Goal: Transaction & Acquisition: Obtain resource

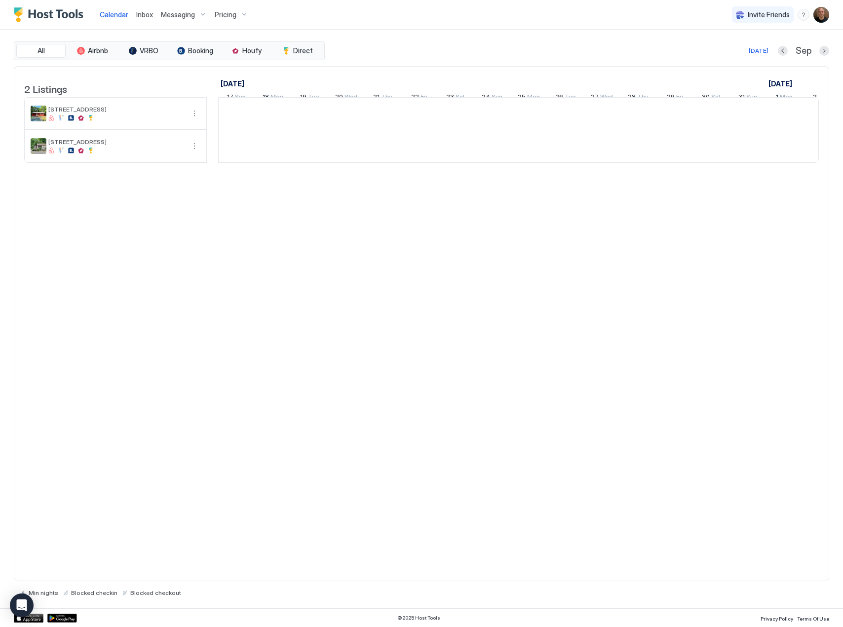
scroll to position [0, 548]
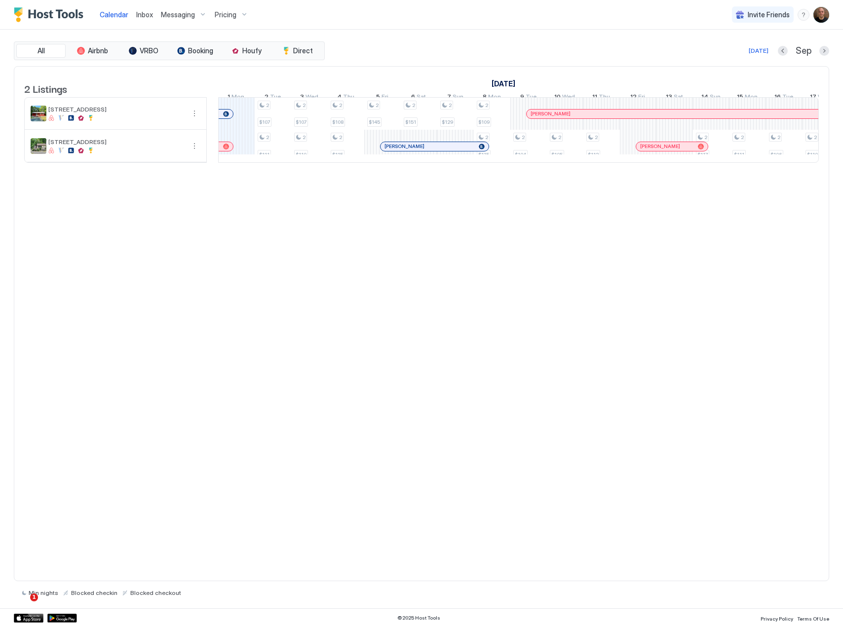
click at [144, 16] on span "Inbox" at bounding box center [144, 14] width 17 height 8
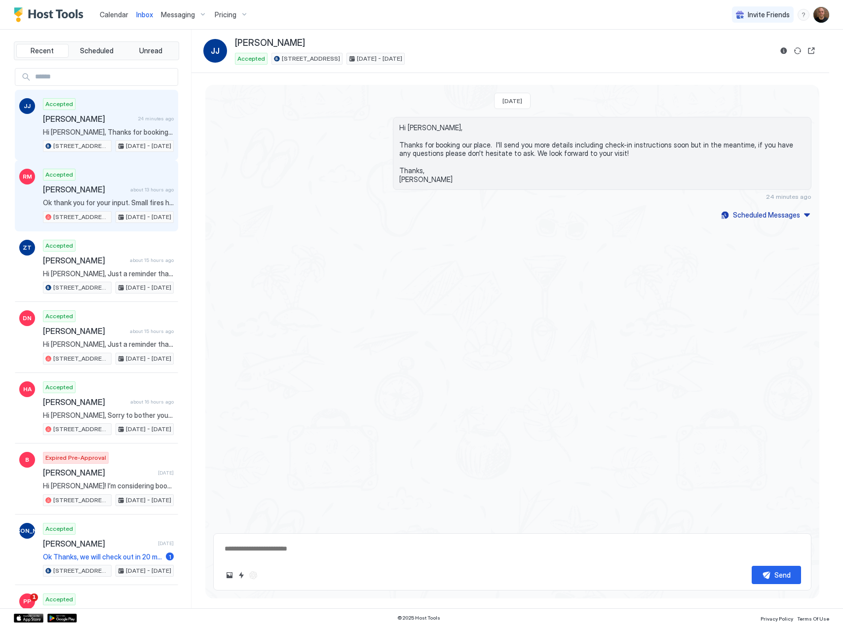
click at [109, 186] on span "[PERSON_NAME]" at bounding box center [84, 190] width 83 height 10
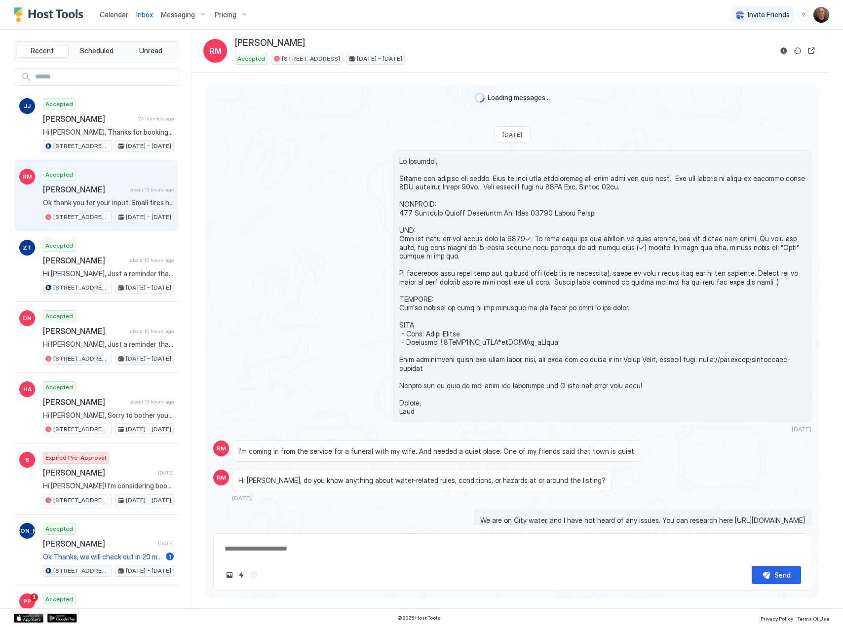
scroll to position [1202, 0]
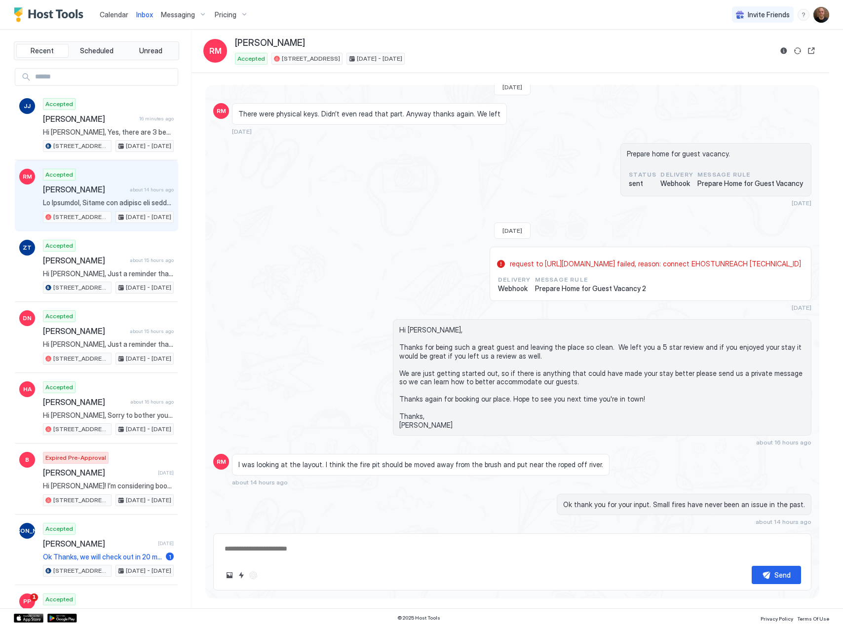
click at [821, 10] on img "User profile" at bounding box center [821, 15] width 16 height 16
type textarea "*"
click at [760, 56] on div "Settings" at bounding box center [765, 55] width 125 height 17
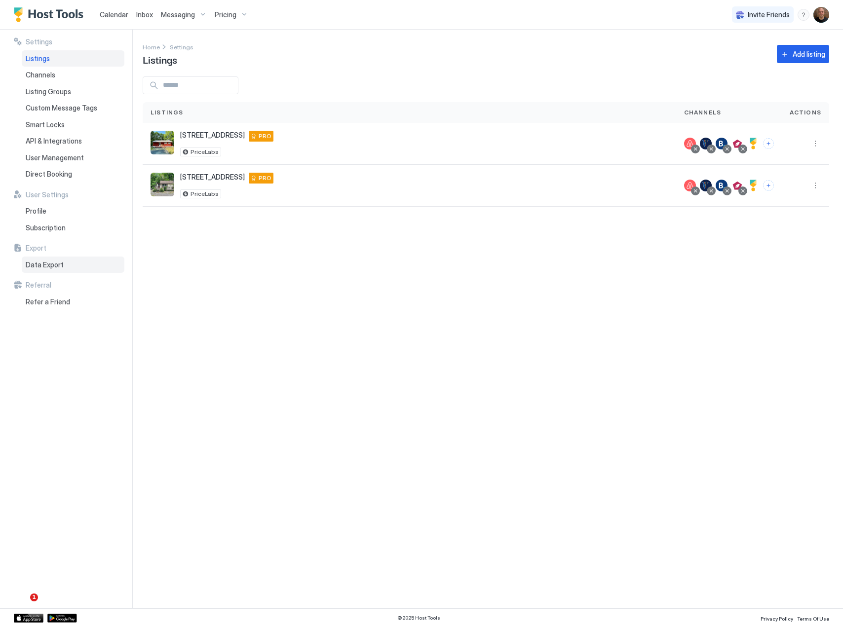
click at [41, 263] on span "Data Export" at bounding box center [45, 265] width 38 height 9
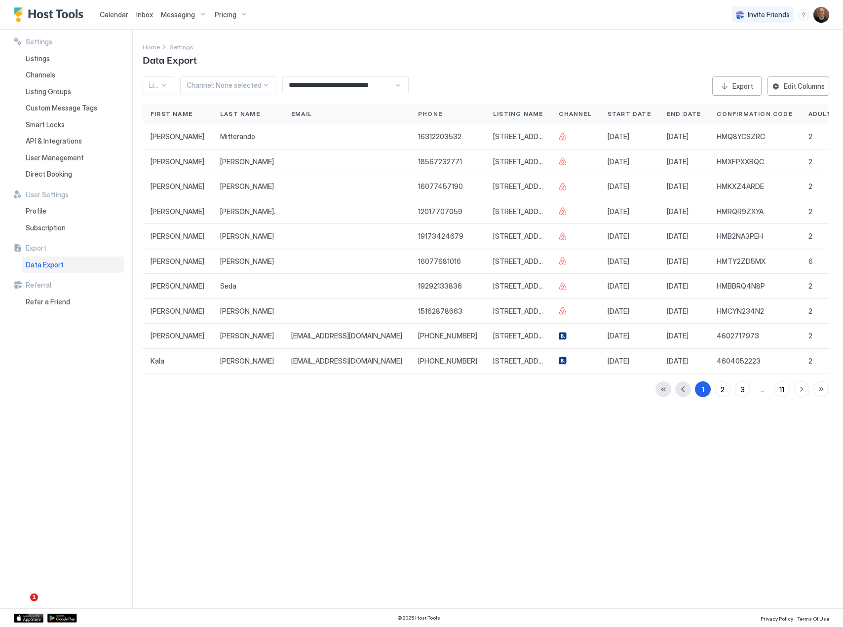
click at [250, 81] on div at bounding box center [224, 85] width 75 height 9
click at [220, 109] on div "Airbnb" at bounding box center [228, 108] width 83 height 7
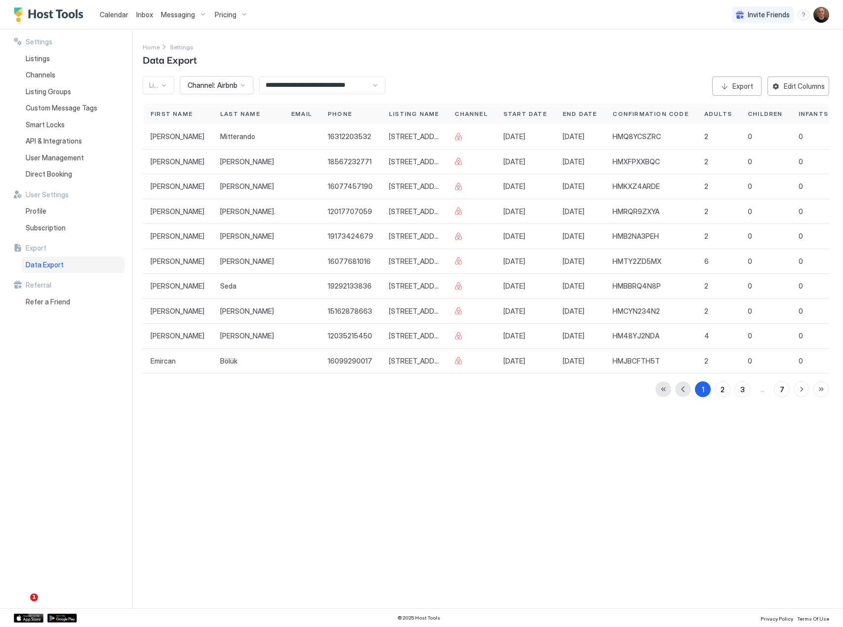
click at [163, 84] on div at bounding box center [164, 85] width 8 height 8
click at [158, 124] on span "[STREET_ADDRESS]" at bounding box center [179, 120] width 58 height 7
click at [307, 87] on input "**********" at bounding box center [316, 85] width 112 height 17
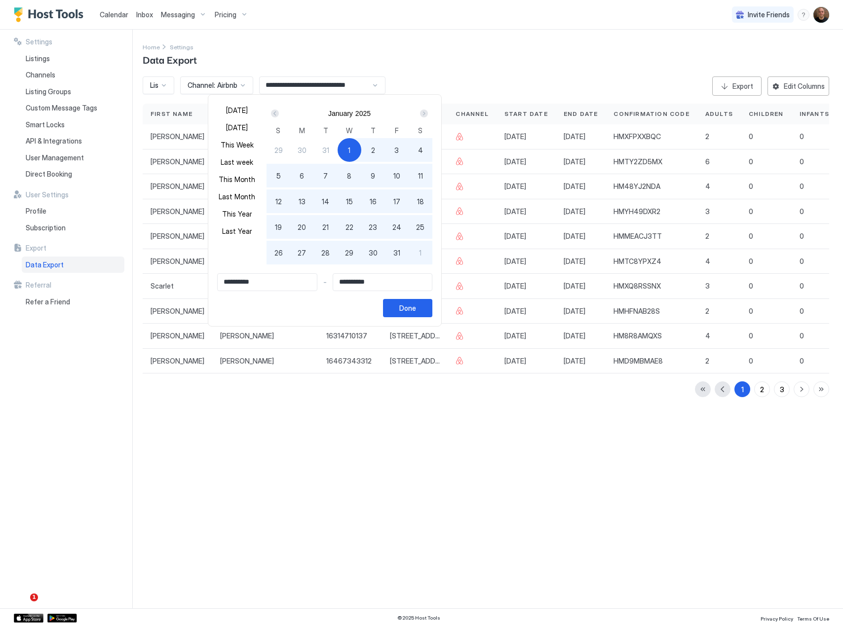
click at [420, 113] on div "Next" at bounding box center [424, 114] width 8 height 8
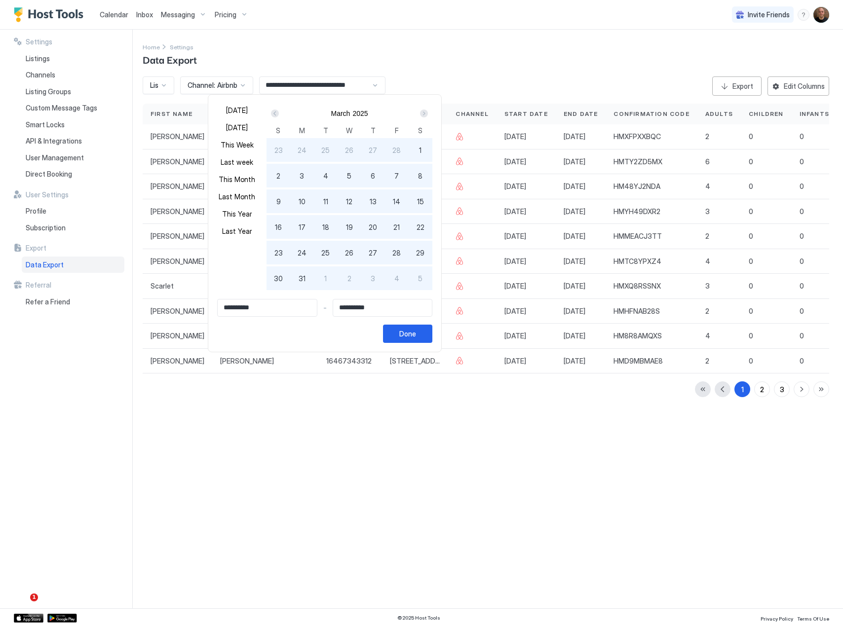
click at [420, 113] on div "Next" at bounding box center [424, 114] width 8 height 8
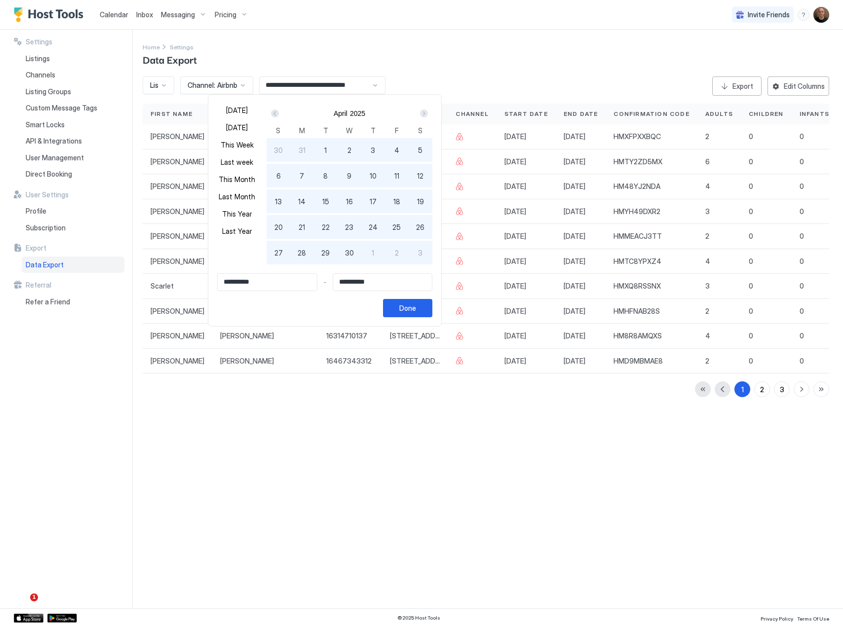
click at [420, 113] on div "Next" at bounding box center [424, 114] width 8 height 8
click at [277, 148] on span "1" at bounding box center [278, 150] width 2 height 10
type input "**********"
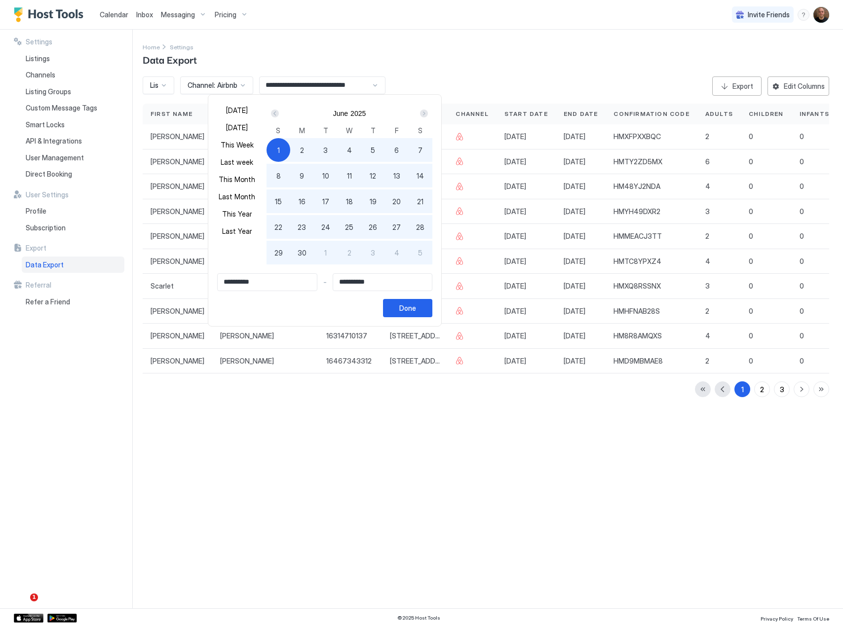
click at [421, 115] on div "Next" at bounding box center [424, 114] width 8 height 8
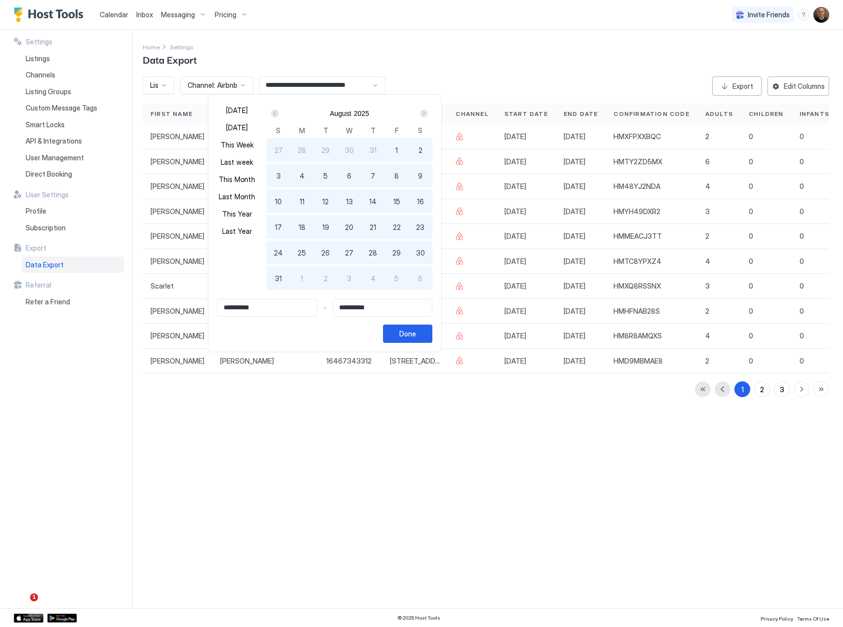
click at [281, 278] on div "31" at bounding box center [279, 279] width 24 height 24
type input "**********"
click at [406, 335] on div "Done" at bounding box center [407, 334] width 17 height 10
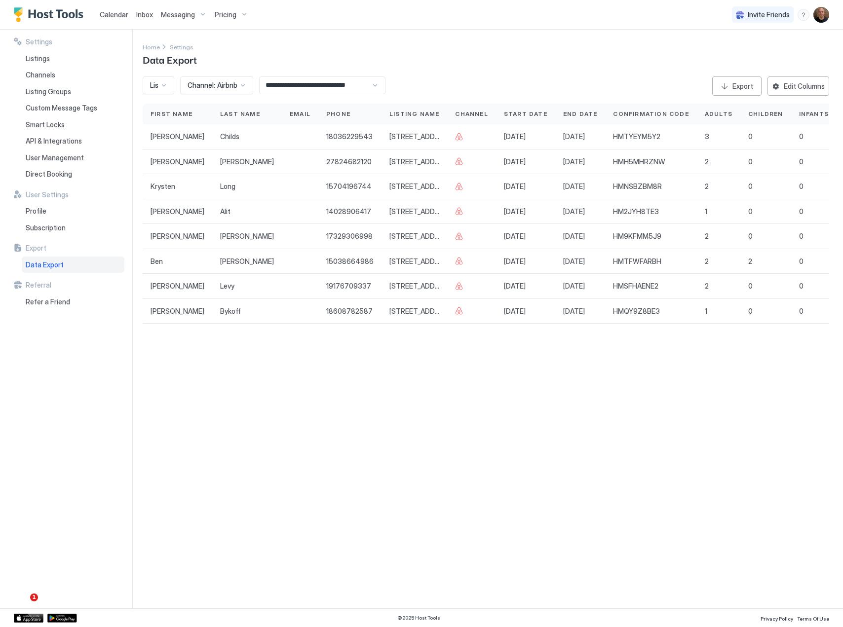
click at [196, 84] on span "Channel:" at bounding box center [202, 85] width 28 height 9
click at [198, 126] on span "VRBO" at bounding box center [195, 127] width 17 height 7
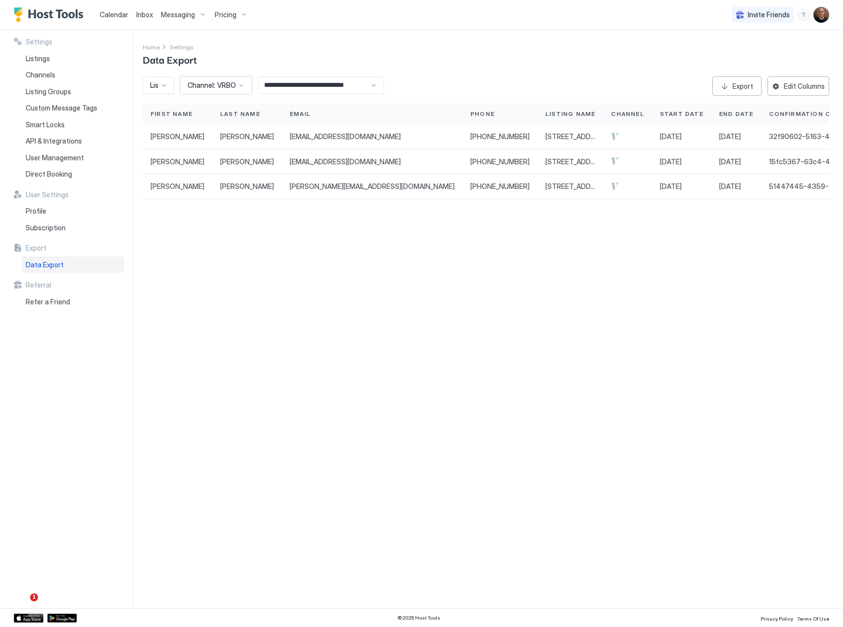
click at [211, 84] on span "Channel:" at bounding box center [202, 85] width 28 height 9
click at [202, 147] on span "Booking" at bounding box center [199, 147] width 24 height 7
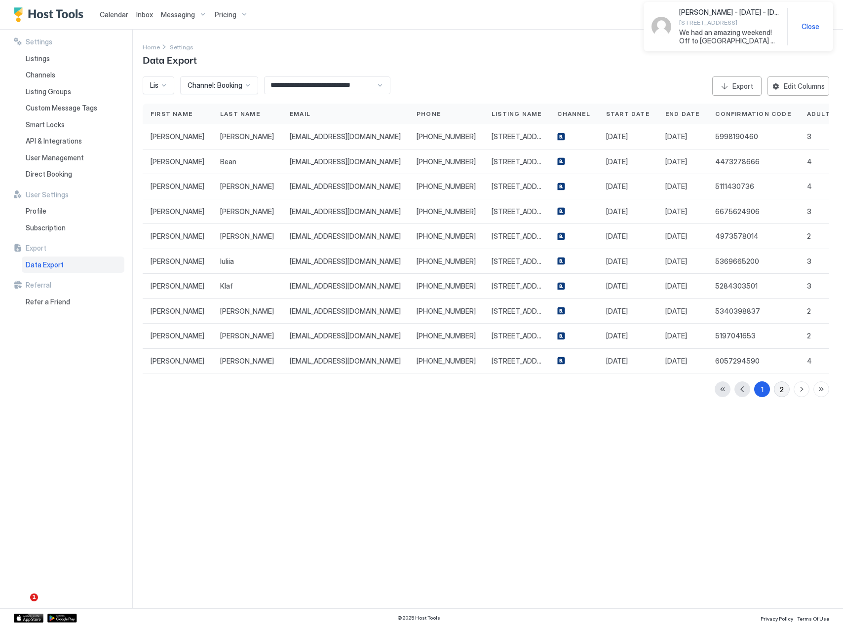
click at [780, 391] on div "2" at bounding box center [782, 389] width 4 height 10
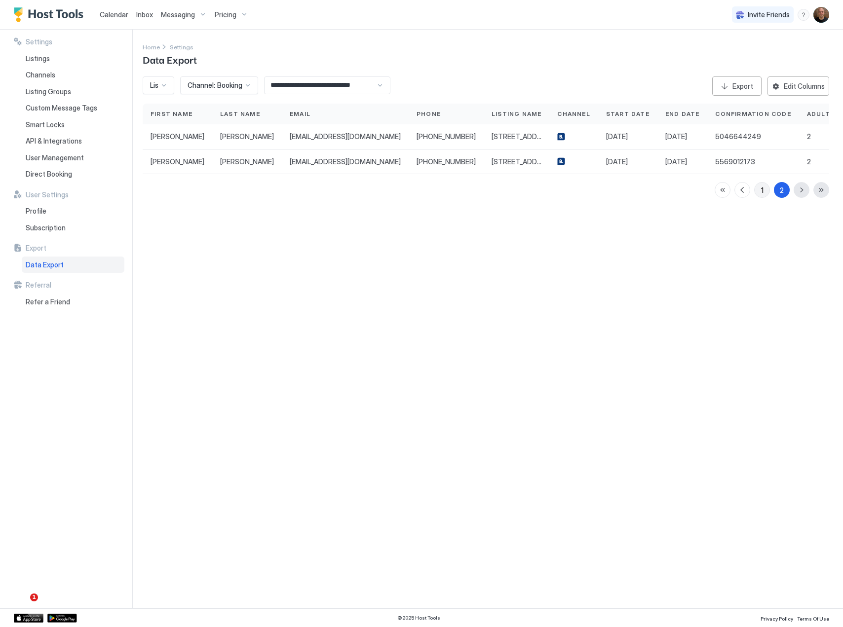
click at [759, 188] on button "1" at bounding box center [762, 190] width 16 height 16
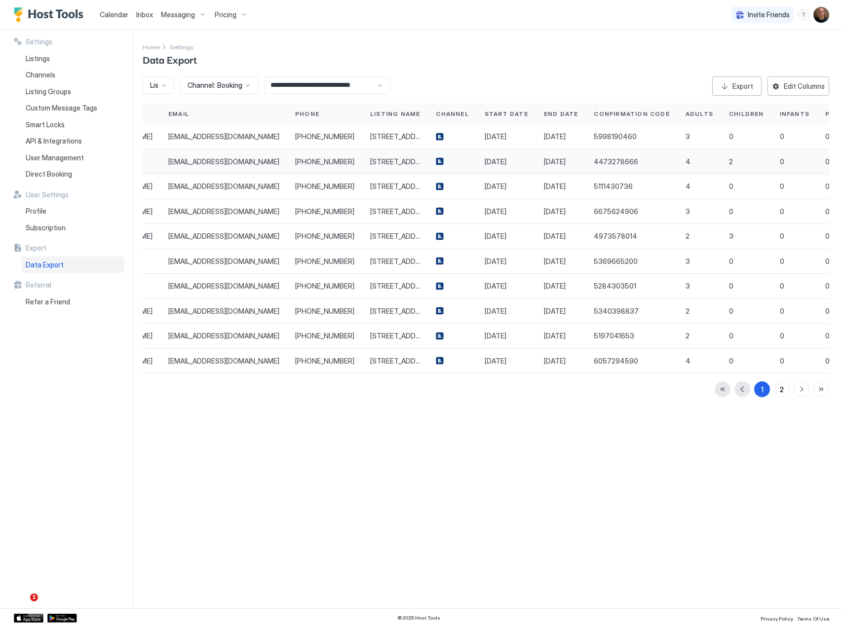
scroll to position [0, 232]
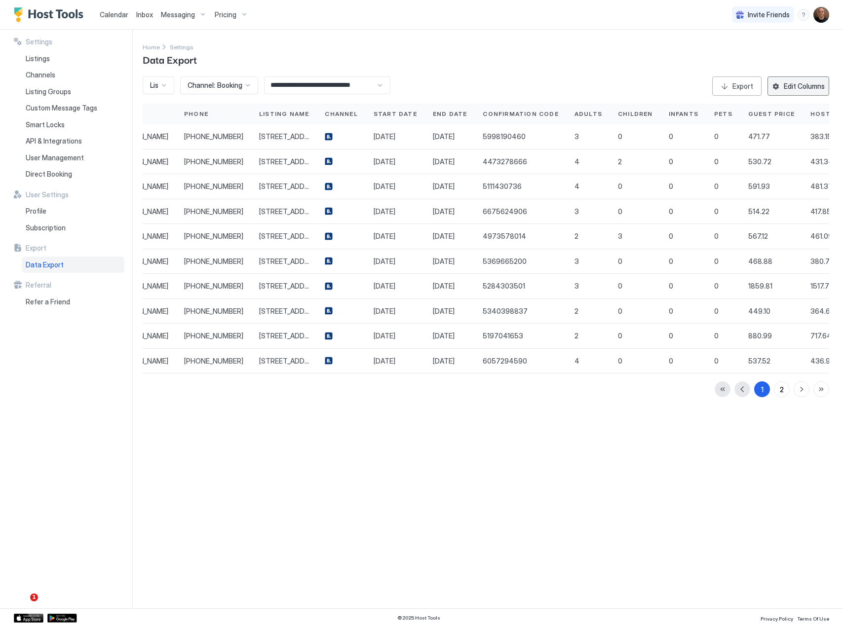
click at [801, 87] on div "Edit Columns" at bounding box center [804, 86] width 41 height 10
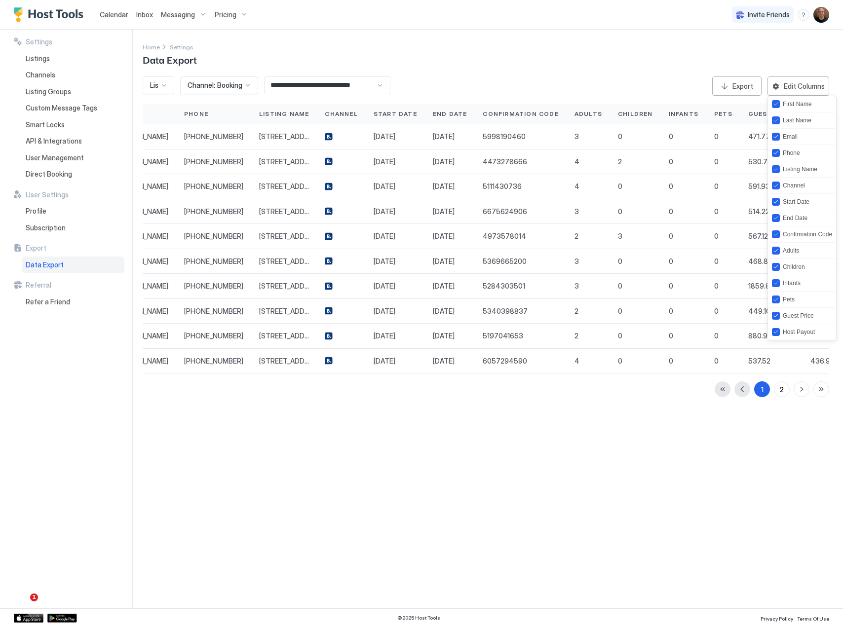
click at [707, 434] on div at bounding box center [421, 313] width 843 height 627
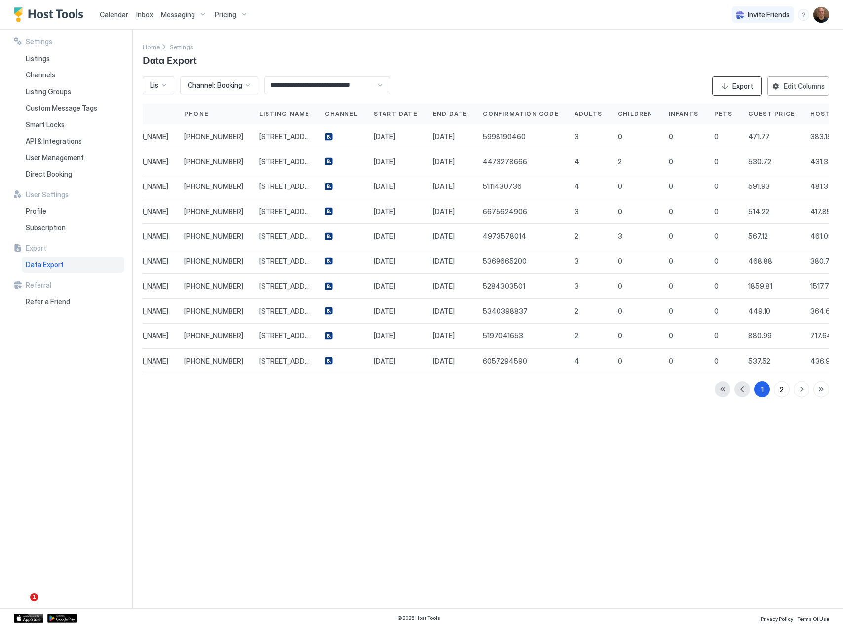
click at [727, 84] on button "Export" at bounding box center [736, 85] width 49 height 19
click at [157, 85] on span "Listing:" at bounding box center [161, 85] width 22 height 9
click at [158, 140] on span "[STREET_ADDRESS]" at bounding box center [179, 140] width 58 height 7
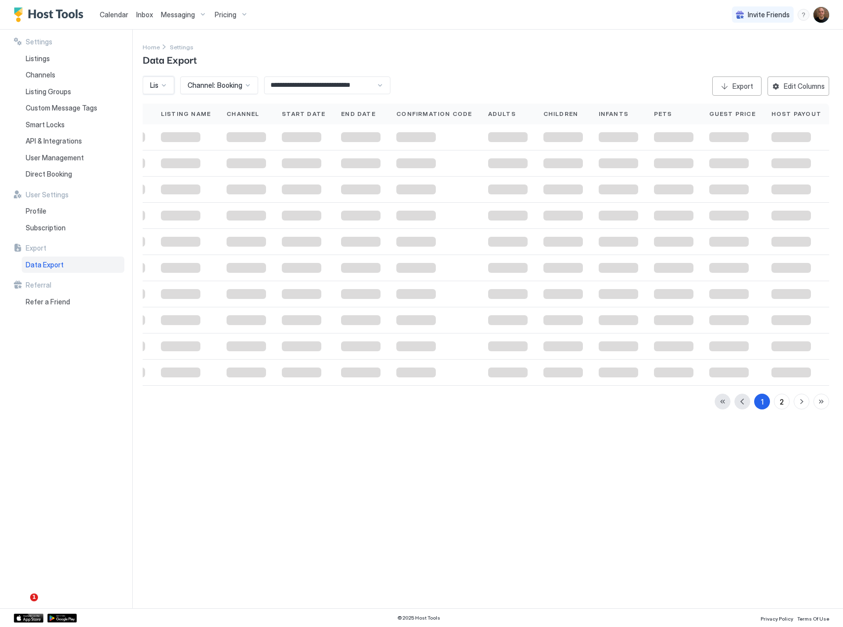
scroll to position [0, 198]
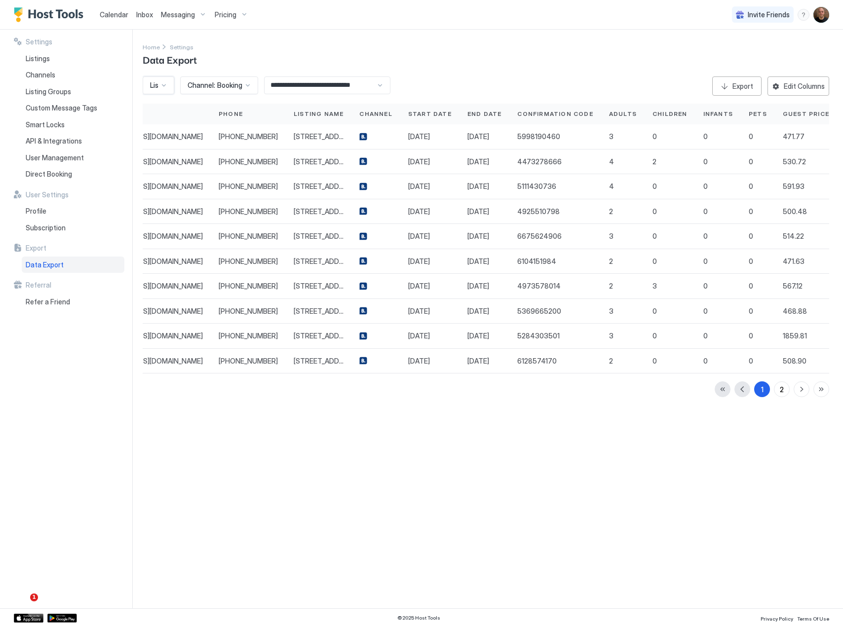
click at [226, 81] on div "Channel: Booking" at bounding box center [219, 85] width 78 height 18
click at [217, 108] on div "Airbnb" at bounding box center [219, 108] width 65 height 7
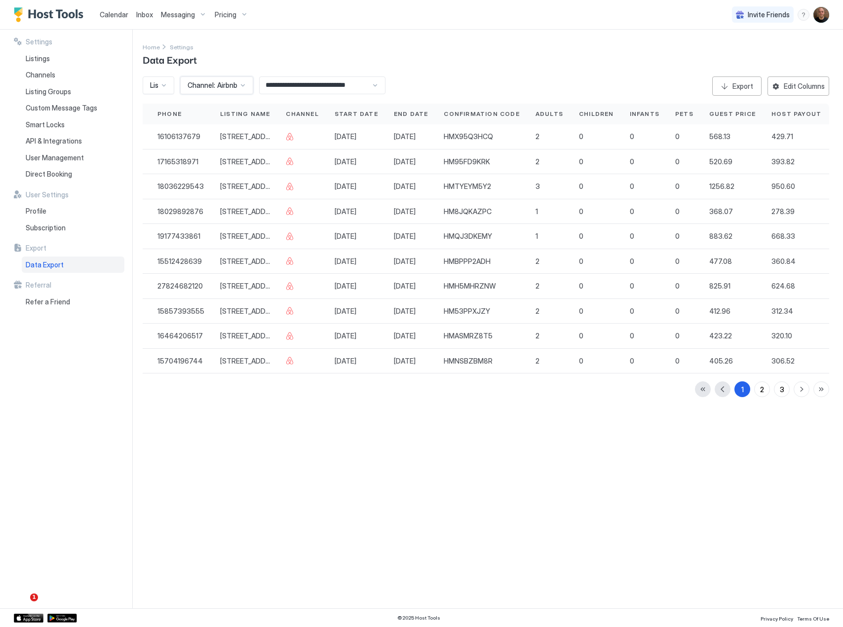
scroll to position [0, 124]
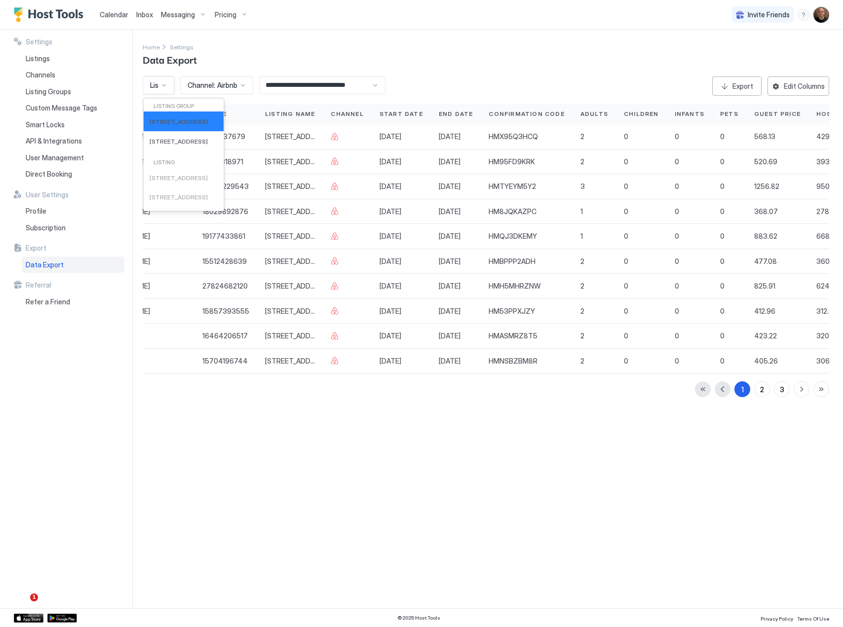
click at [160, 87] on div at bounding box center [164, 85] width 8 height 8
click at [159, 141] on span "[STREET_ADDRESS]" at bounding box center [179, 141] width 58 height 7
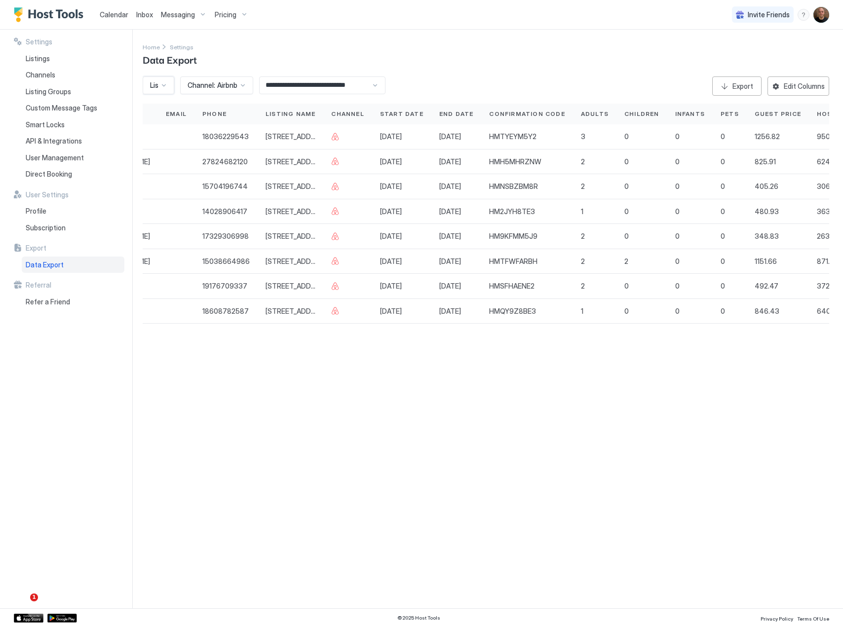
click at [160, 91] on div "Listing: [STREET_ADDRESS]" at bounding box center [159, 85] width 32 height 18
click at [157, 143] on span "[STREET_ADDRESS]" at bounding box center [179, 140] width 58 height 7
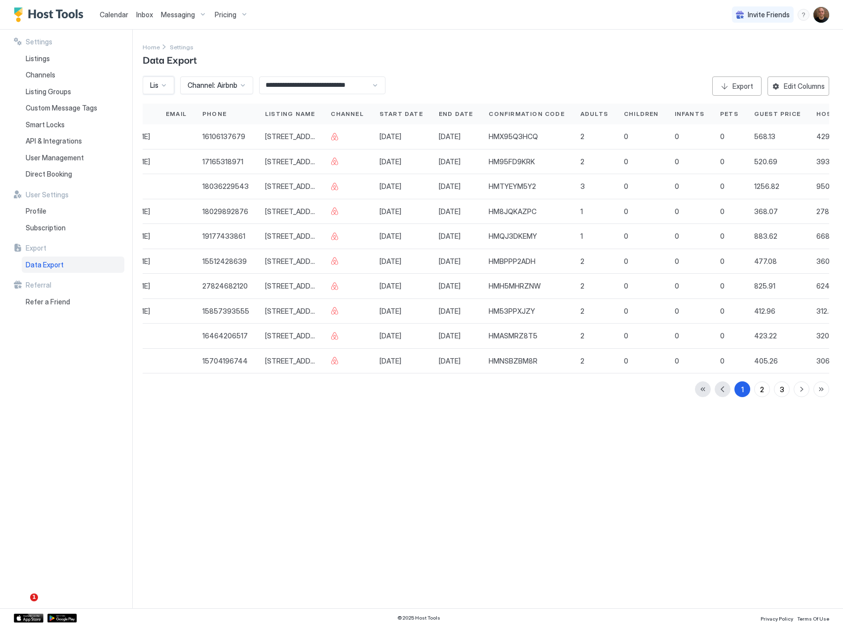
click at [154, 85] on span "Listing:" at bounding box center [161, 85] width 22 height 9
click at [164, 144] on span "[STREET_ADDRESS]" at bounding box center [179, 141] width 58 height 7
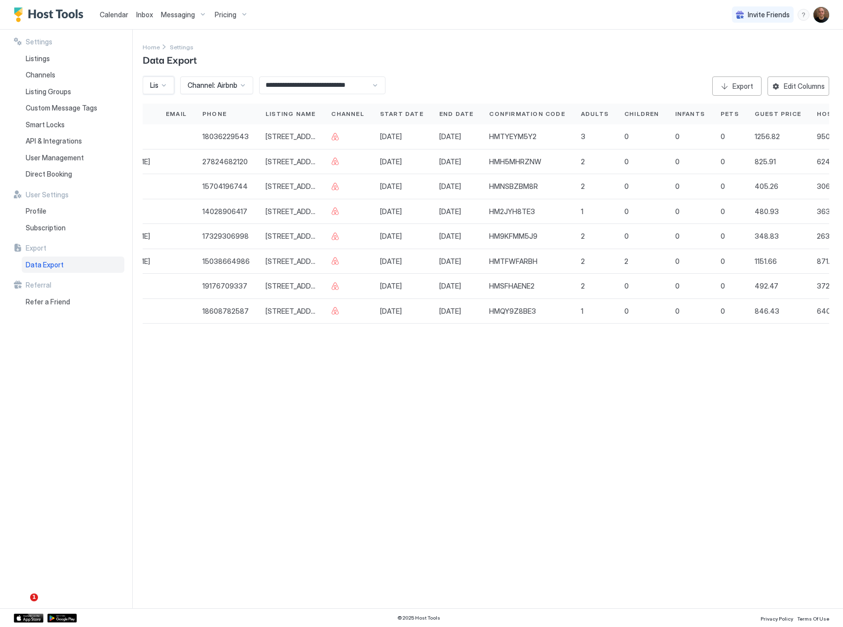
click at [155, 87] on span "Listing:" at bounding box center [161, 85] width 22 height 9
click at [159, 119] on span "[STREET_ADDRESS]" at bounding box center [179, 121] width 58 height 7
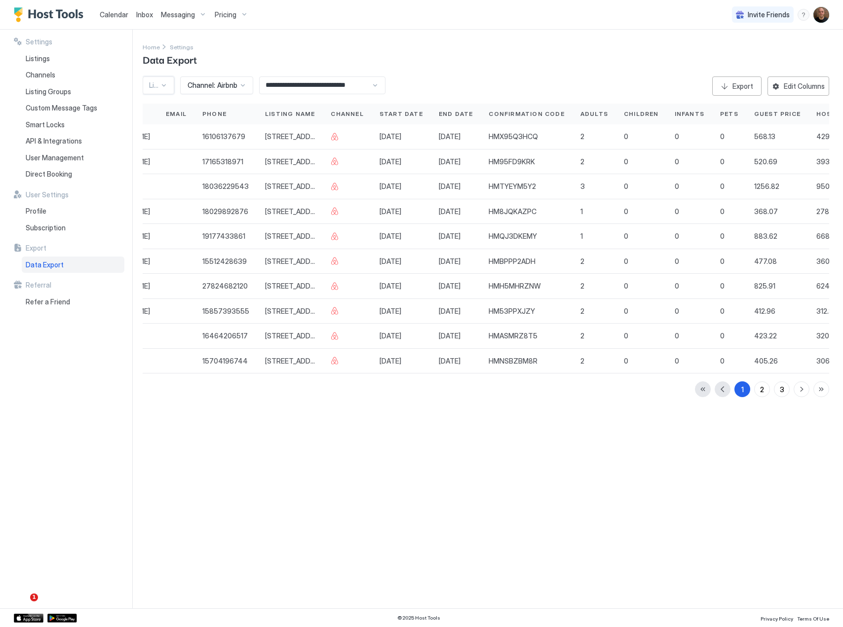
click at [156, 87] on div at bounding box center [154, 85] width 10 height 9
click at [160, 138] on span "[STREET_ADDRESS]" at bounding box center [179, 140] width 58 height 7
click at [783, 389] on div "2" at bounding box center [782, 389] width 4 height 10
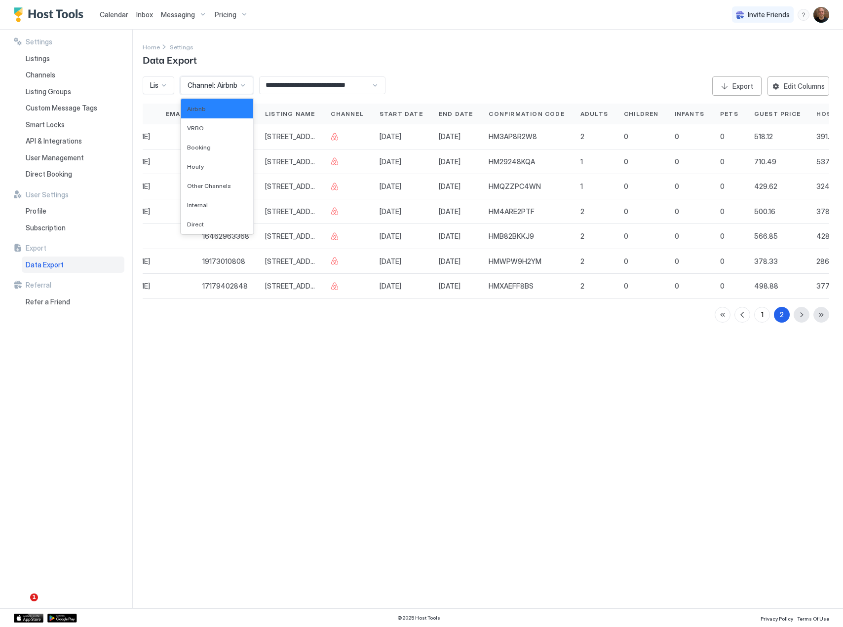
click at [195, 84] on span "Channel:" at bounding box center [202, 85] width 28 height 9
click at [199, 123] on div "VRBO" at bounding box center [217, 127] width 72 height 19
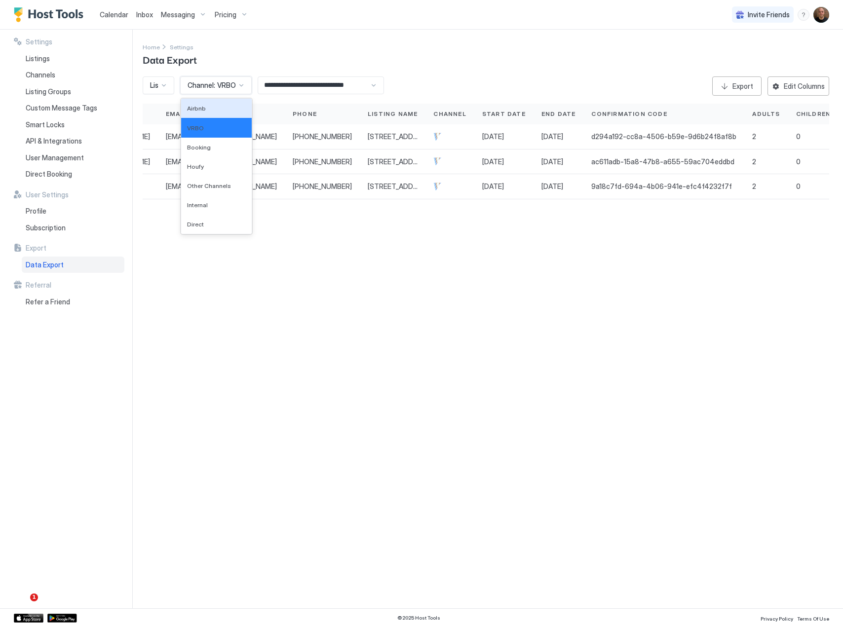
click at [211, 86] on span "Channel:" at bounding box center [202, 85] width 28 height 9
click at [211, 149] on div "Booking" at bounding box center [216, 147] width 59 height 7
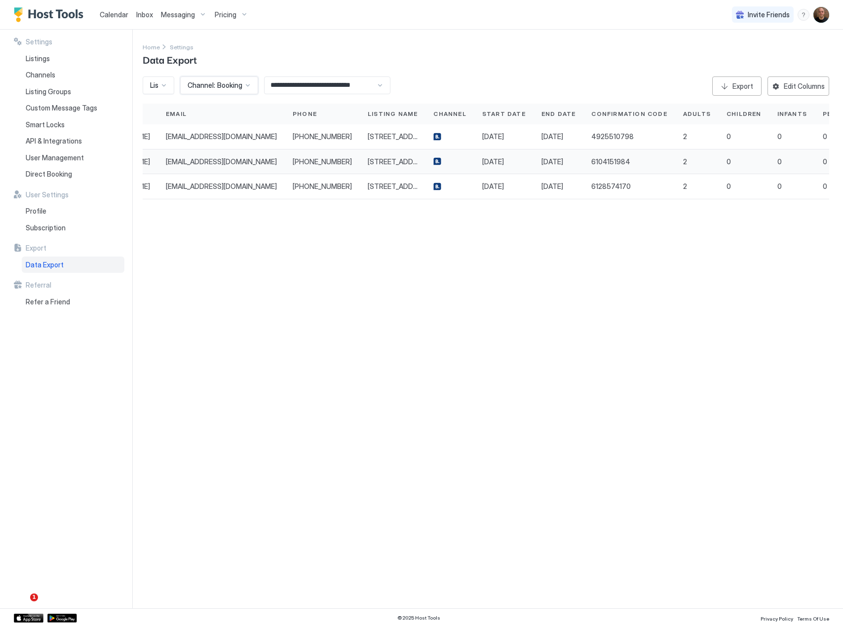
scroll to position [0, 229]
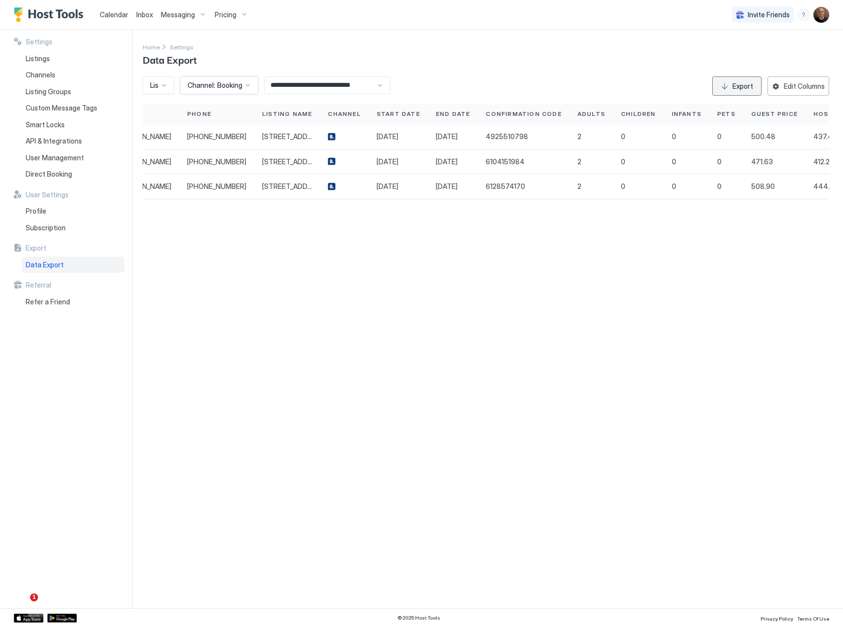
click at [745, 81] on div "Export" at bounding box center [742, 86] width 21 height 10
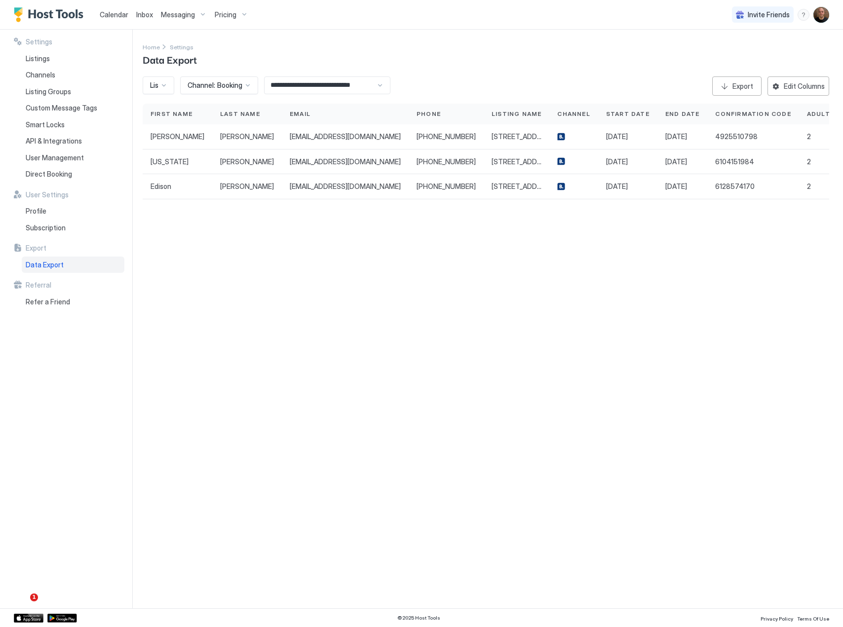
click at [145, 14] on span "Inbox" at bounding box center [144, 14] width 17 height 8
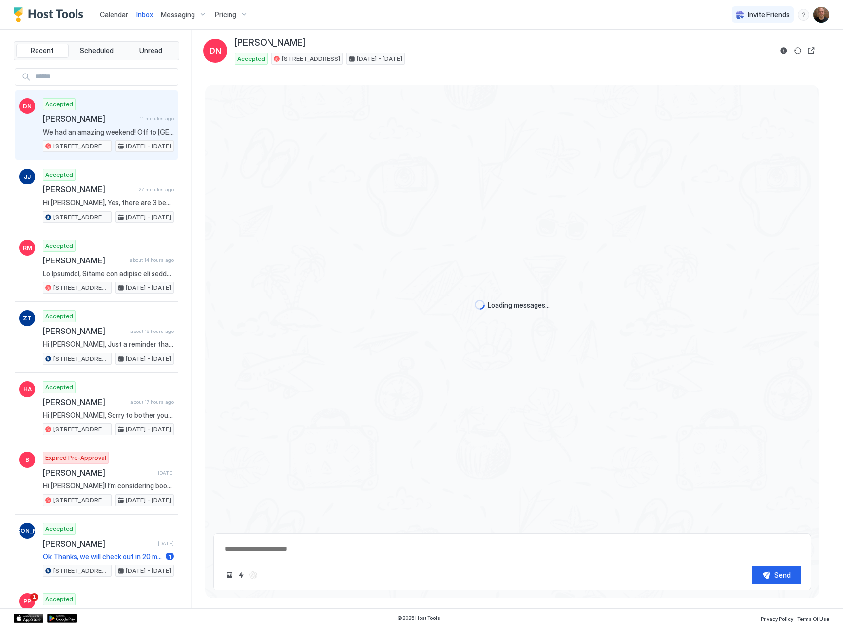
scroll to position [713, 0]
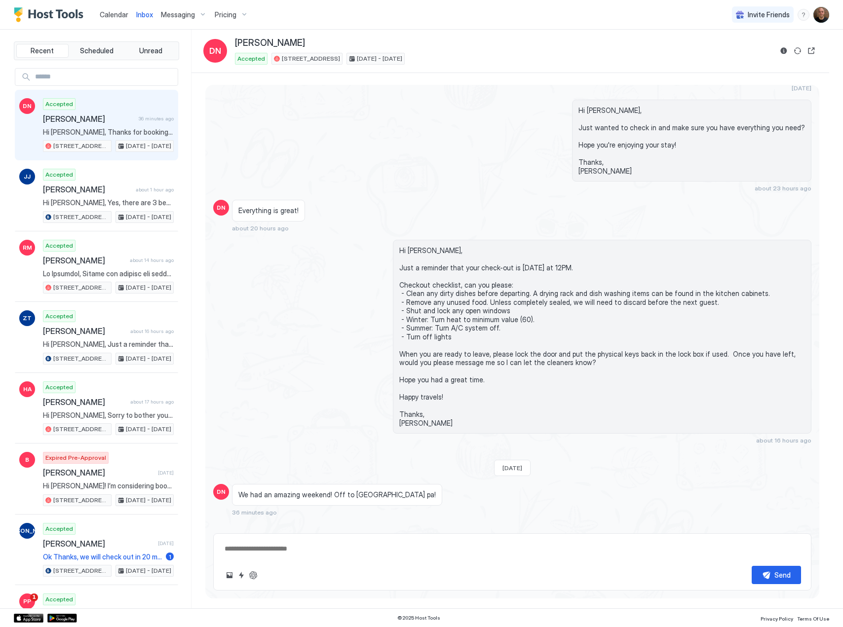
type textarea "*"
